Goal: Task Accomplishment & Management: Complete application form

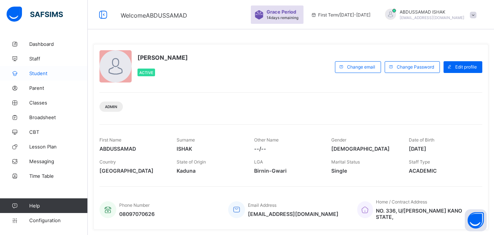
click at [41, 72] on span "Student" at bounding box center [58, 73] width 59 height 6
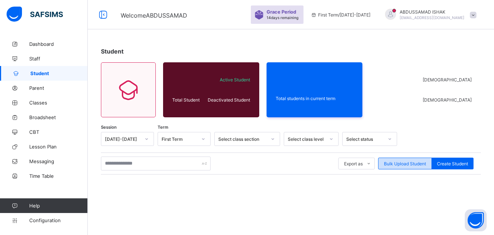
click at [408, 164] on span "Bulk Upload Student" at bounding box center [405, 163] width 42 height 5
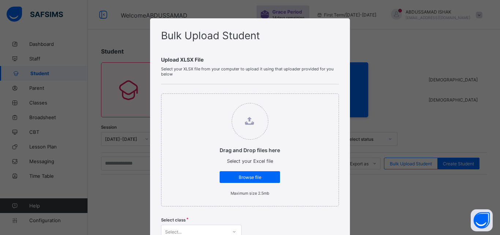
click at [255, 183] on label "Drag and Drop files here Select your Excel file Browse file Maximum size 2.5mb" at bounding box center [249, 149] width 75 height 100
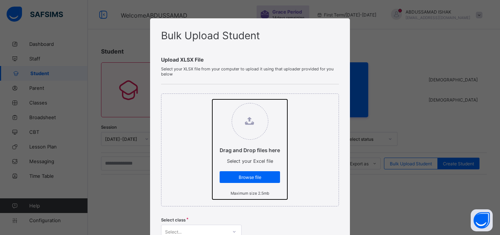
click at [212, 99] on input "Drag and Drop files here Select your Excel file Browse file Maximum size 2.5mb" at bounding box center [212, 99] width 0 height 0
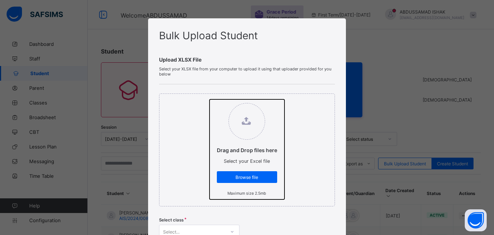
type input "**********"
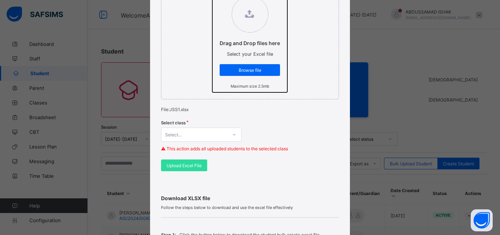
scroll to position [109, 0]
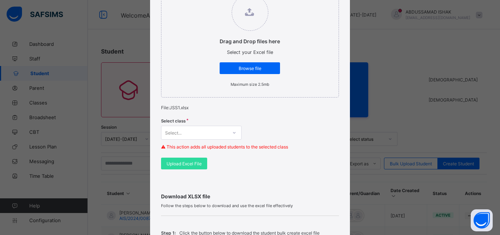
click at [214, 130] on div "Select..." at bounding box center [194, 132] width 66 height 10
type input "*"
click at [214, 130] on div "Select..." at bounding box center [194, 132] width 66 height 10
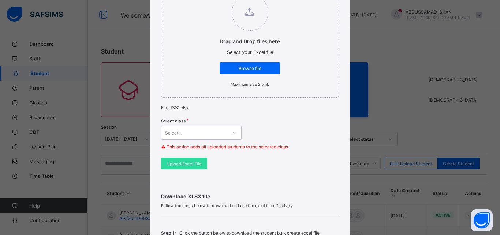
click at [214, 130] on div "Select..." at bounding box center [194, 132] width 66 height 10
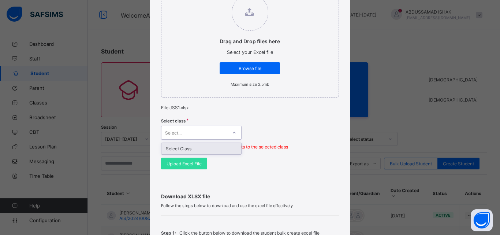
click at [214, 130] on div "Select..." at bounding box center [194, 132] width 66 height 10
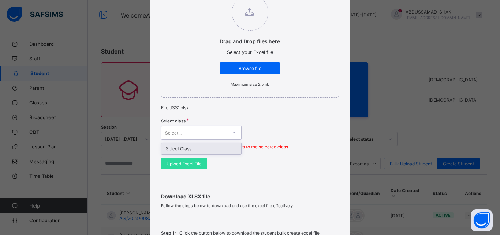
click at [214, 130] on div "Select..." at bounding box center [194, 132] width 66 height 10
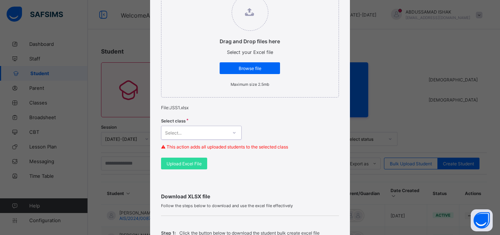
click at [214, 130] on div "Select..." at bounding box center [194, 132] width 66 height 10
click at [129, 162] on div "Bulk Upload Student Upload XLSX File Select your XLSX file from your computer t…" at bounding box center [250, 117] width 500 height 235
drag, startPoint x: 129, startPoint y: 162, endPoint x: 352, endPoint y: 182, distance: 223.8
click at [352, 182] on div "Bulk Upload Student Upload XLSX File Select your XLSX file from your computer t…" at bounding box center [250, 117] width 500 height 235
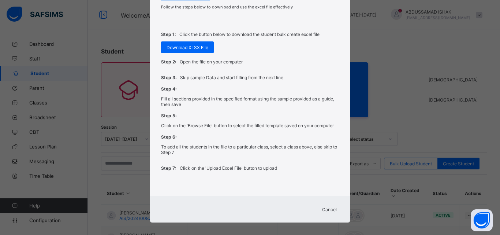
scroll to position [313, 0]
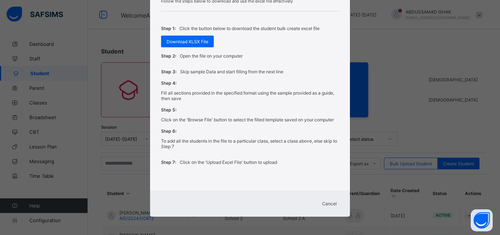
click at [322, 203] on span "Cancel" at bounding box center [329, 203] width 15 height 5
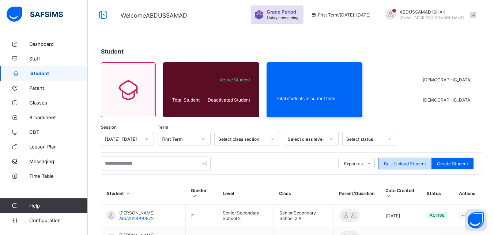
click at [406, 165] on span "Bulk Upload Student" at bounding box center [405, 163] width 42 height 5
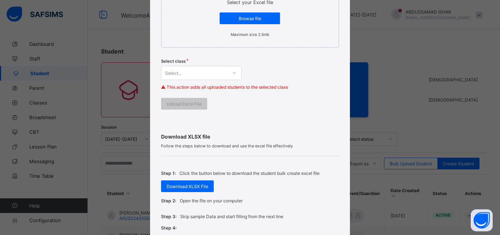
scroll to position [162, 0]
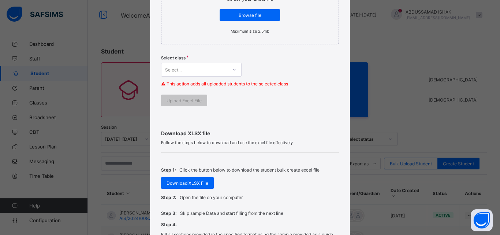
click at [214, 71] on div "Select..." at bounding box center [194, 69] width 66 height 10
click at [243, 15] on span "Browse file" at bounding box center [249, 14] width 49 height 5
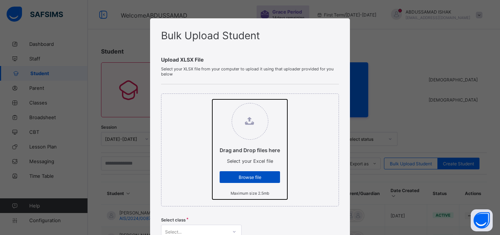
type input "**********"
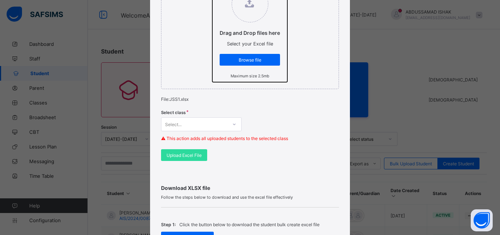
scroll to position [120, 0]
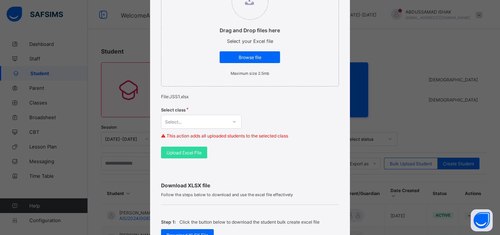
click at [205, 125] on div "Select..." at bounding box center [194, 121] width 66 height 10
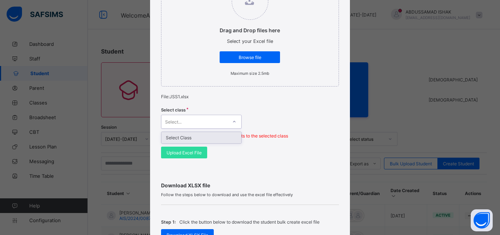
click at [114, 121] on div "Bulk Upload Student Upload XLSX File Select your XLSX file from your computer t…" at bounding box center [250, 117] width 500 height 235
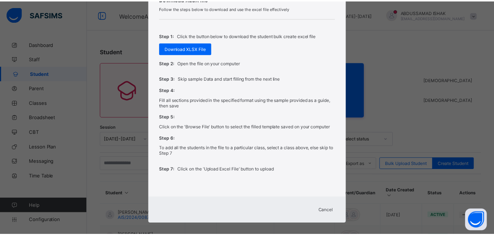
scroll to position [313, 0]
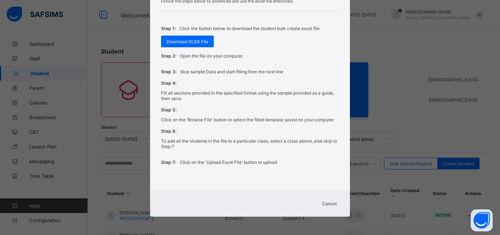
click at [323, 202] on span "Cancel" at bounding box center [329, 203] width 15 height 5
